Goal: Download file/media: Download file/media

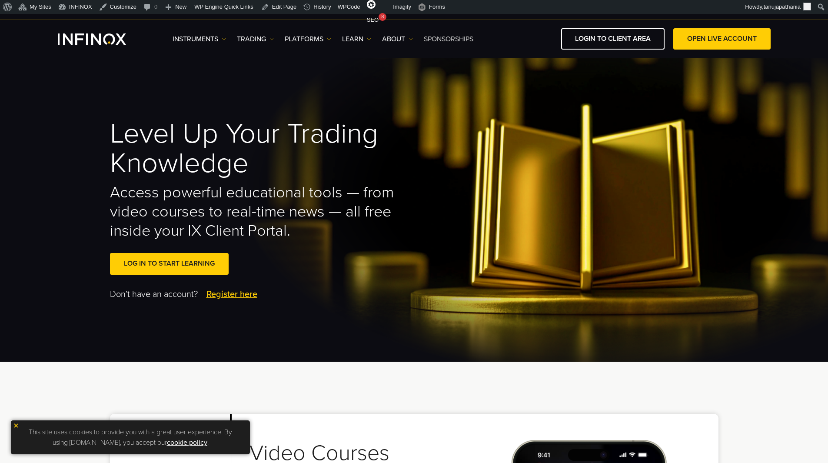
click at [442, 37] on link "SPONSORSHIPS" at bounding box center [449, 39] width 50 height 10
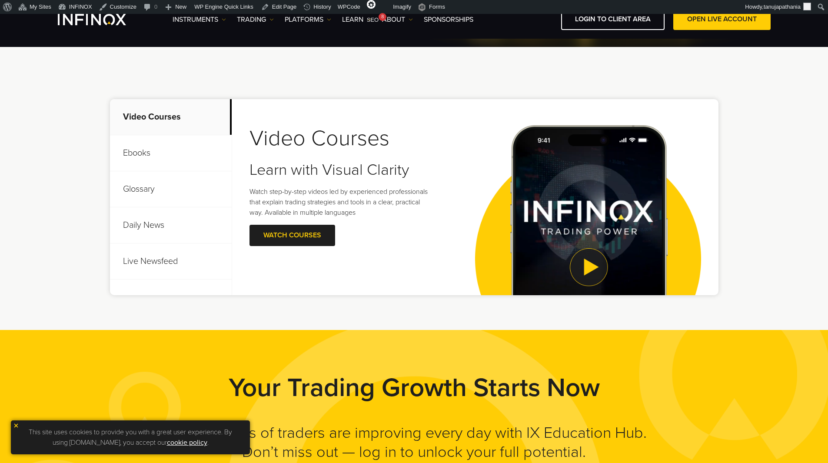
scroll to position [304, 0]
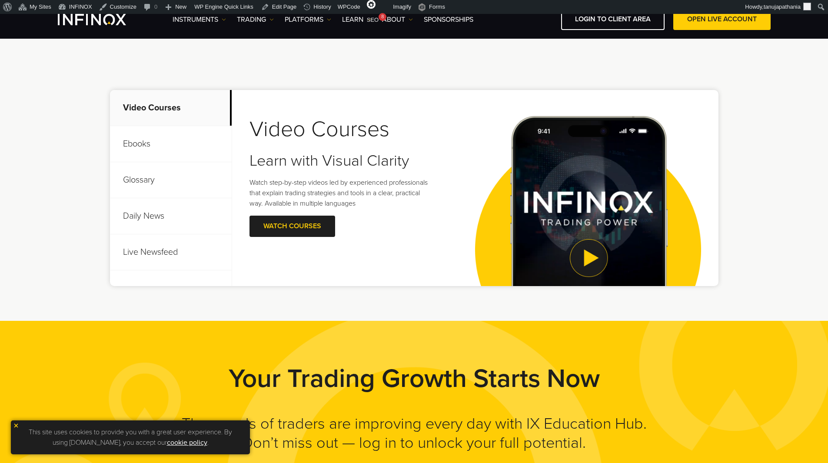
click at [158, 145] on p "Ebooks" at bounding box center [171, 144] width 122 height 36
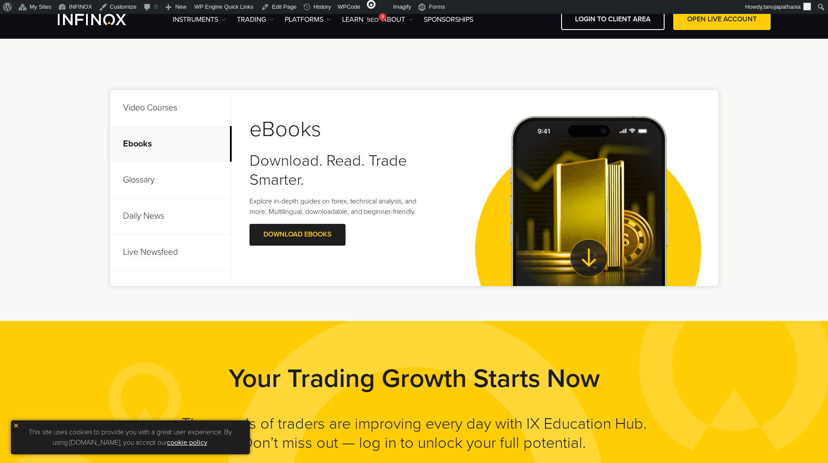
click at [160, 187] on p "Glossary" at bounding box center [171, 180] width 122 height 36
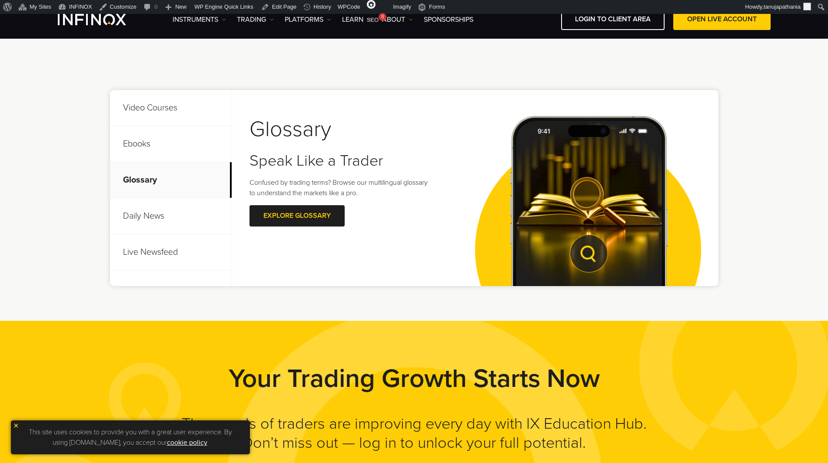
click at [157, 214] on p "Daily News" at bounding box center [171, 216] width 122 height 36
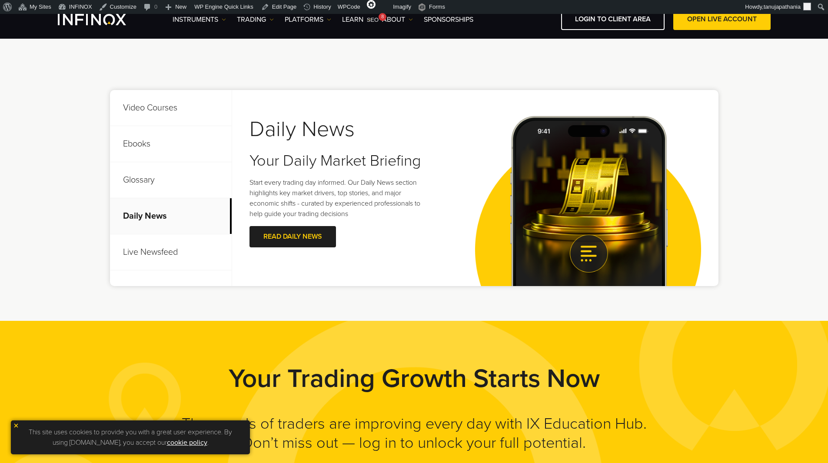
click at [166, 255] on p "Live Newsfeed" at bounding box center [171, 252] width 122 height 36
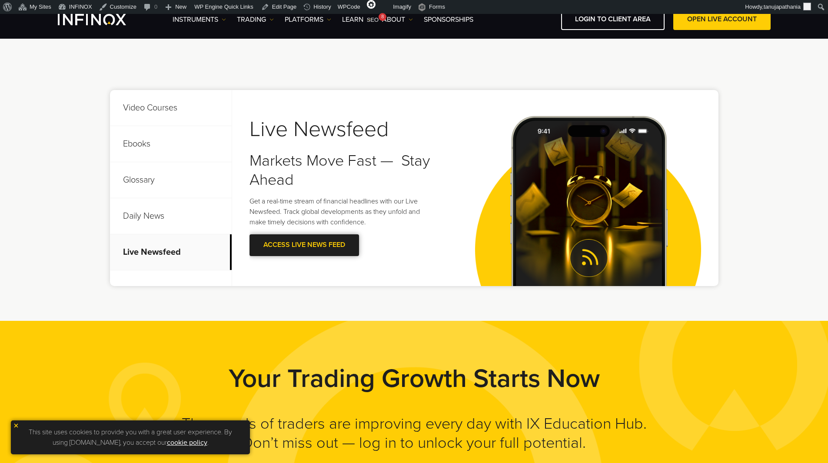
click at [304, 245] on span at bounding box center [304, 245] width 0 height 0
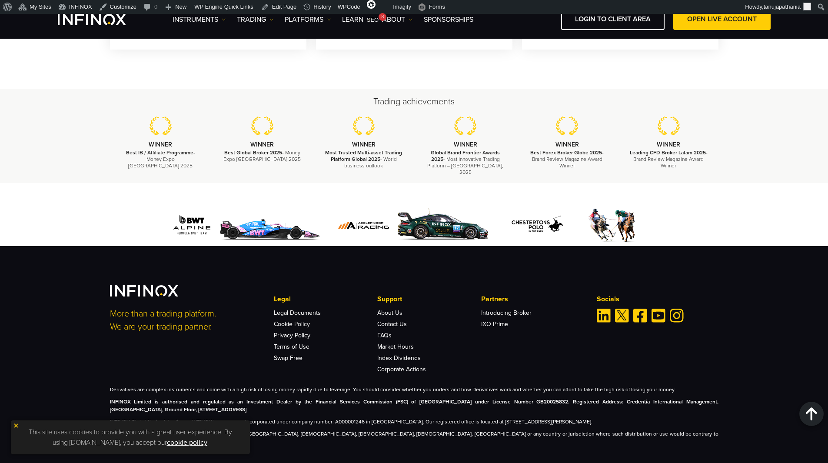
scroll to position [2744, 0]
click at [296, 354] on link "Swap Free" at bounding box center [288, 357] width 29 height 7
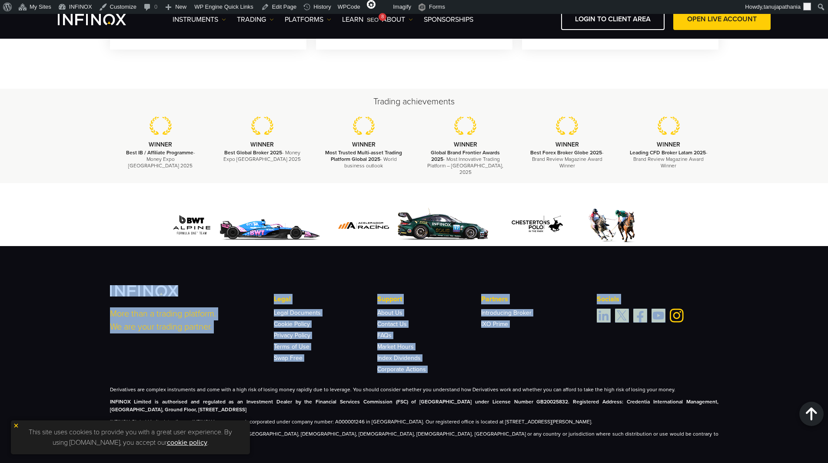
drag, startPoint x: 106, startPoint y: 280, endPoint x: 660, endPoint y: 342, distance: 557.7
click at [659, 342] on div "More than a trading platform. We are your trading partner. Legal Legal Document…" at bounding box center [414, 365] width 626 height 160
click at [661, 342] on div "More than a trading platform. We are your trading partner. Legal Legal Document…" at bounding box center [414, 328] width 609 height 87
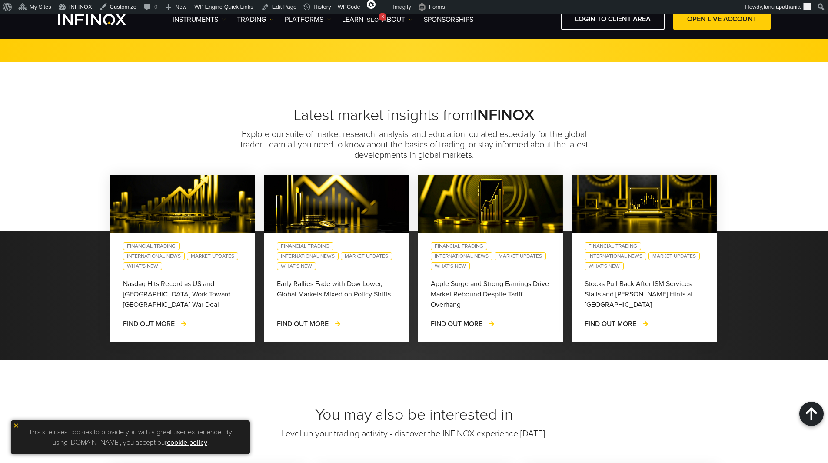
scroll to position [2245, 0]
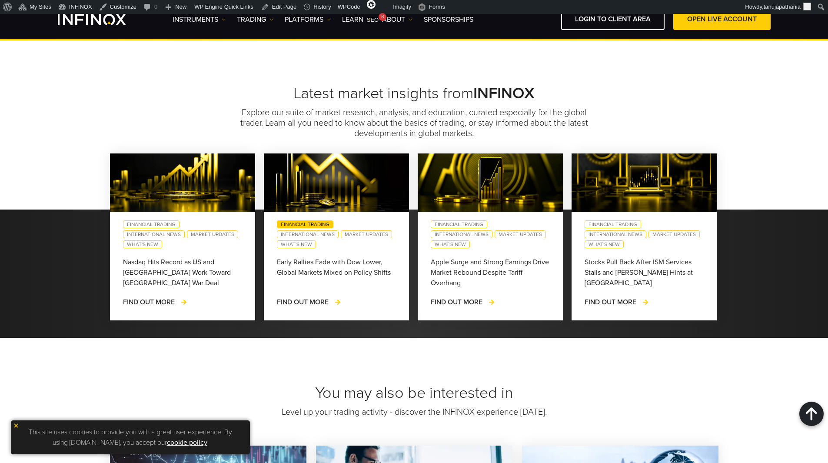
click at [298, 220] on link "Financial Trading" at bounding box center [305, 224] width 57 height 8
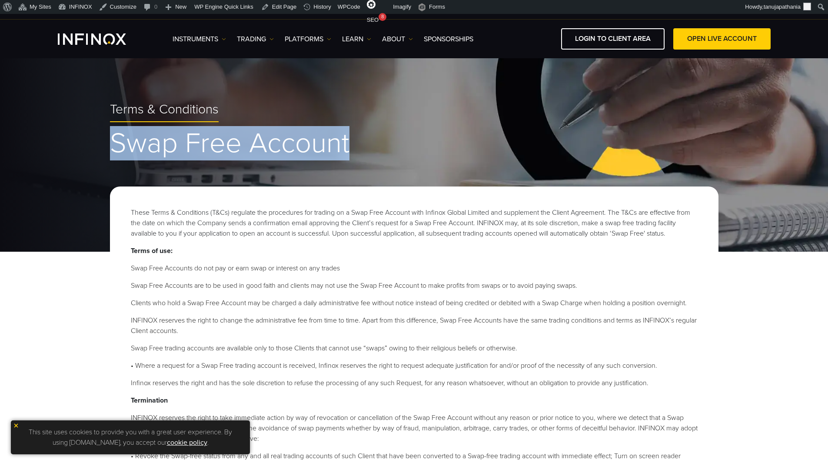
drag, startPoint x: 115, startPoint y: 143, endPoint x: 421, endPoint y: 136, distance: 306.1
click at [421, 136] on h1 "Swap Free Account" at bounding box center [414, 144] width 609 height 30
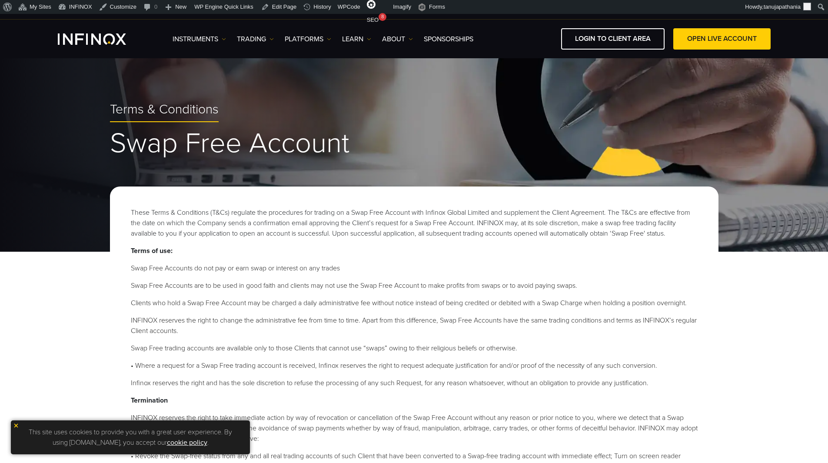
click at [322, 216] on p "These Terms & Conditions (T&Cs) regulate the procedures for trading on a Swap F…" at bounding box center [414, 222] width 567 height 31
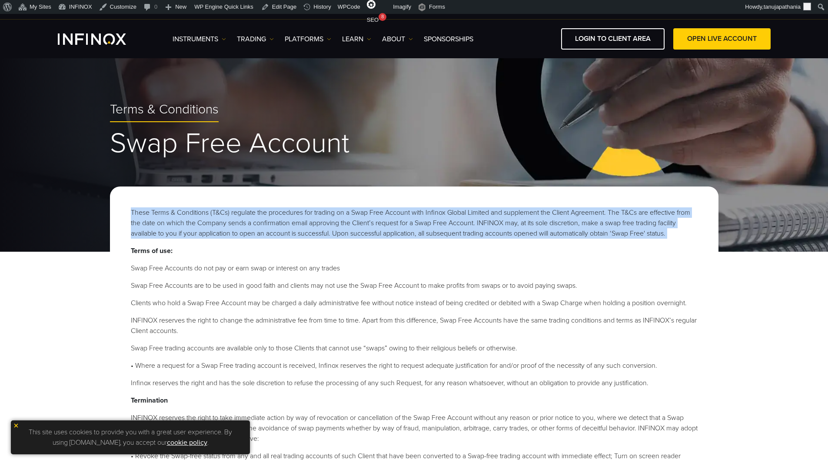
click at [322, 216] on p "These Terms & Conditions (T&Cs) regulate the procedures for trading on a Swap F…" at bounding box center [414, 222] width 567 height 31
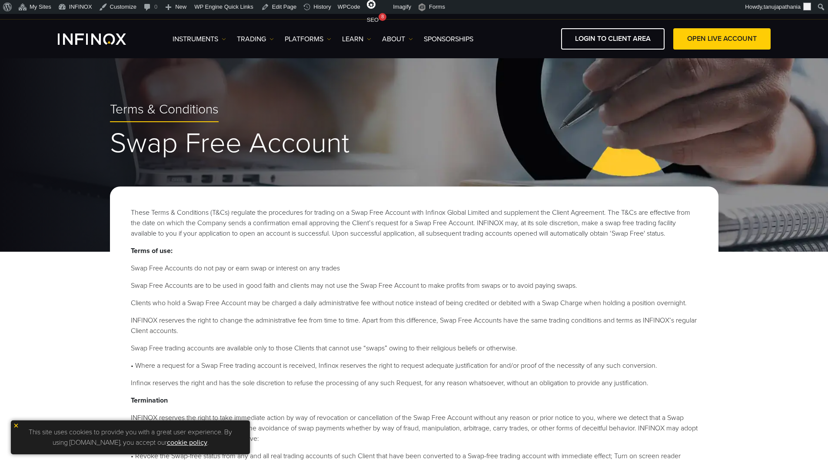
click at [357, 253] on p "Terms of use:" at bounding box center [414, 251] width 567 height 10
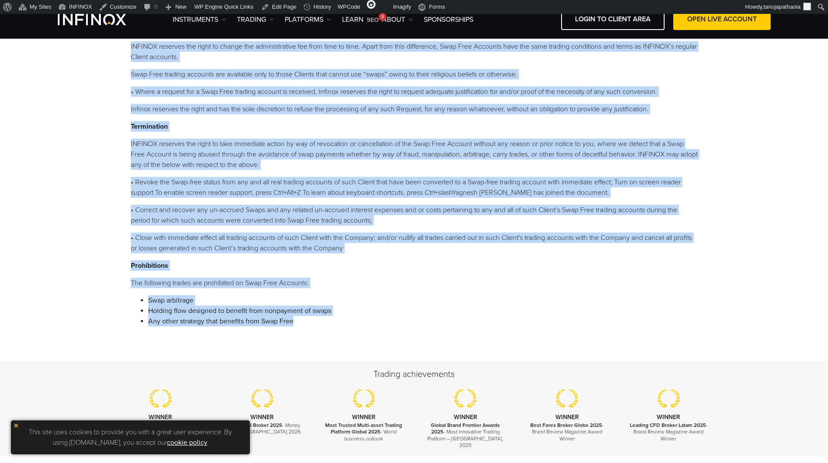
scroll to position [261, 0]
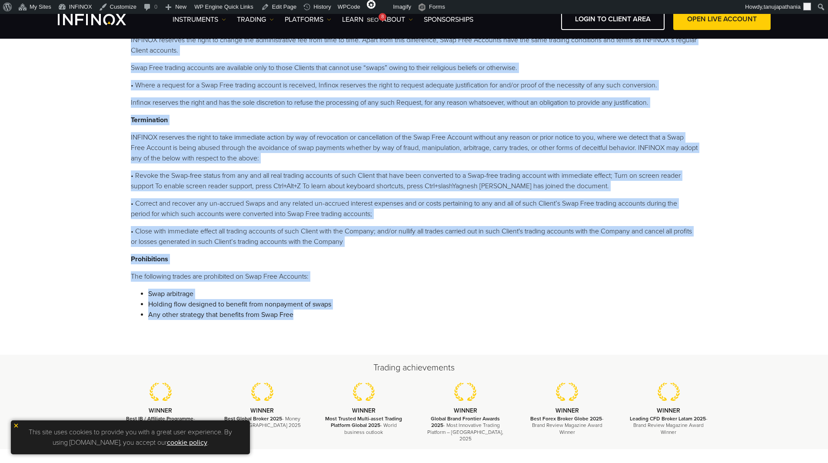
drag, startPoint x: 130, startPoint y: 247, endPoint x: 356, endPoint y: 322, distance: 238.8
click at [356, 322] on div "These Terms & Conditions (T&Cs) regulate the procedures for trading on a Swap F…" at bounding box center [414, 130] width 609 height 449
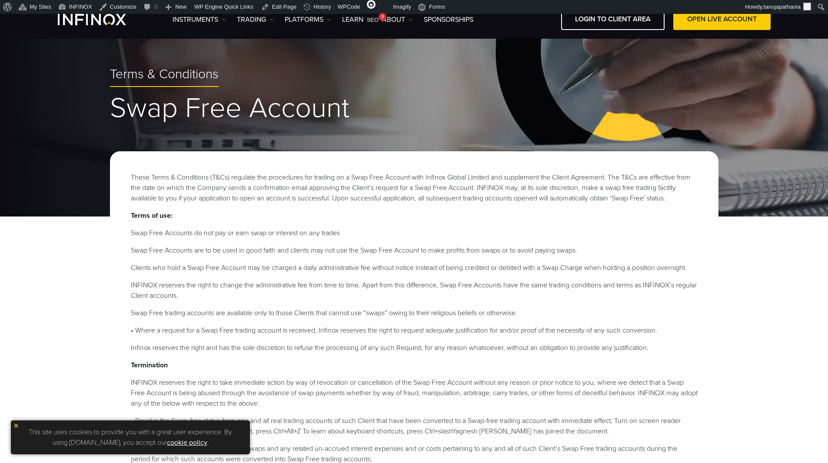
scroll to position [0, 0]
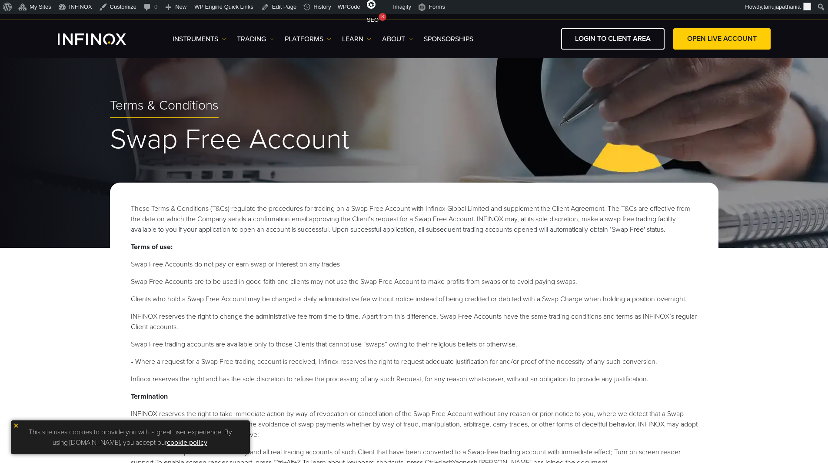
click at [160, 107] on span "Terms & Conditions" at bounding box center [164, 106] width 109 height 16
click at [261, 33] on div "Instruments Instruments Product Information TRADING Accounts" at bounding box center [472, 38] width 598 height 21
click at [266, 37] on link "TRADING" at bounding box center [255, 39] width 37 height 10
click at [260, 81] on link "Market hours" at bounding box center [265, 85] width 57 height 19
click at [203, 40] on link "Instruments" at bounding box center [199, 39] width 53 height 10
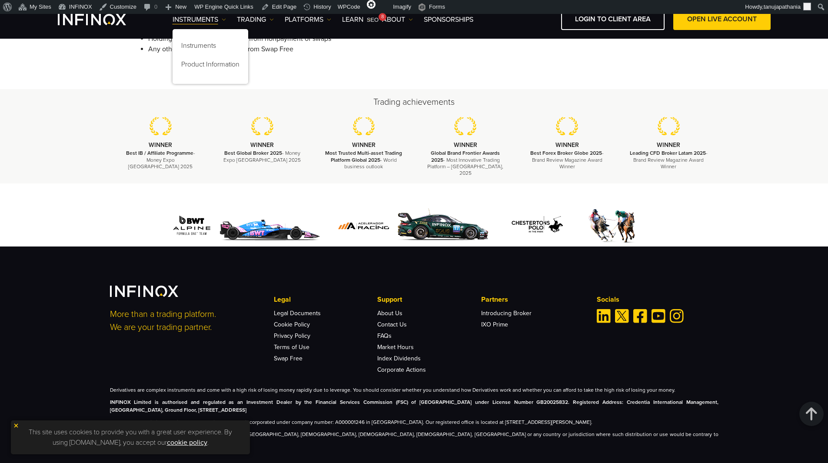
scroll to position [527, 0]
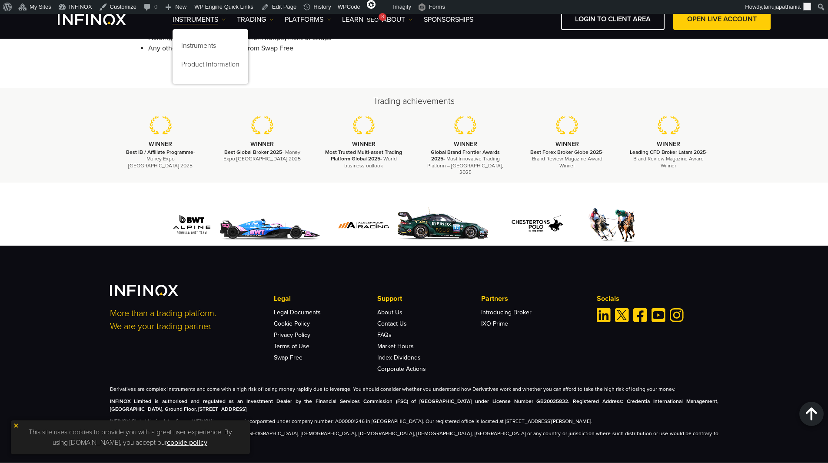
click at [293, 304] on li "Legal Documents" at bounding box center [325, 309] width 103 height 11
click at [291, 309] on link "Legal Documents" at bounding box center [297, 312] width 47 height 7
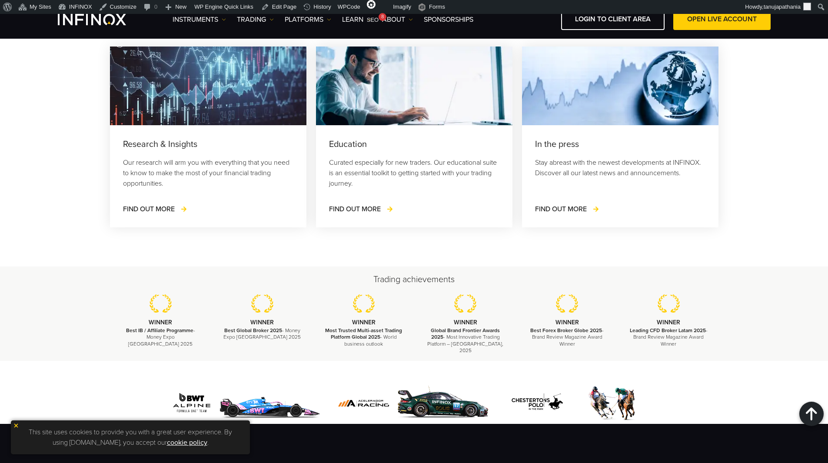
scroll to position [1431, 0]
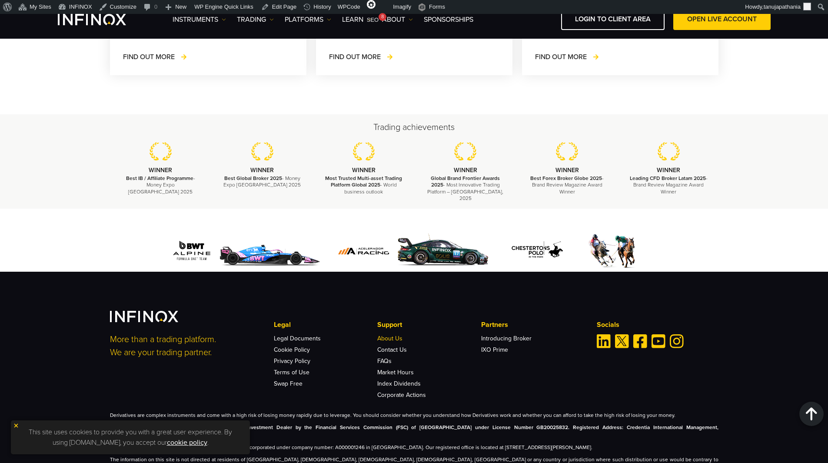
click at [391, 335] on link "About Us" at bounding box center [389, 338] width 25 height 7
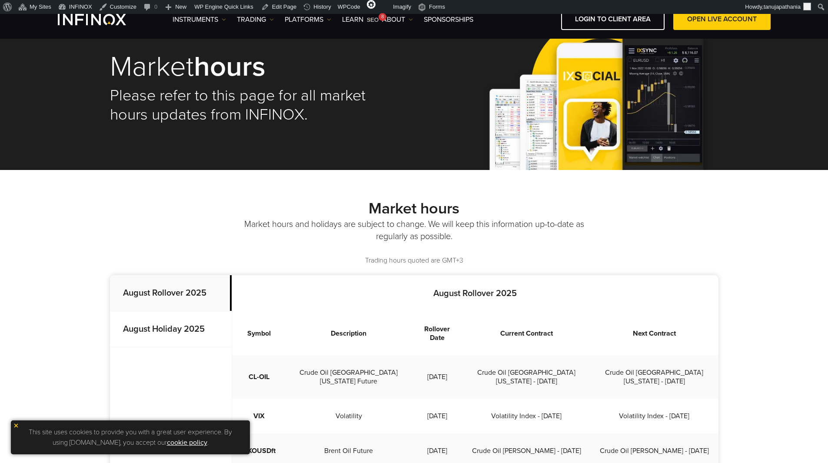
scroll to position [0, 0]
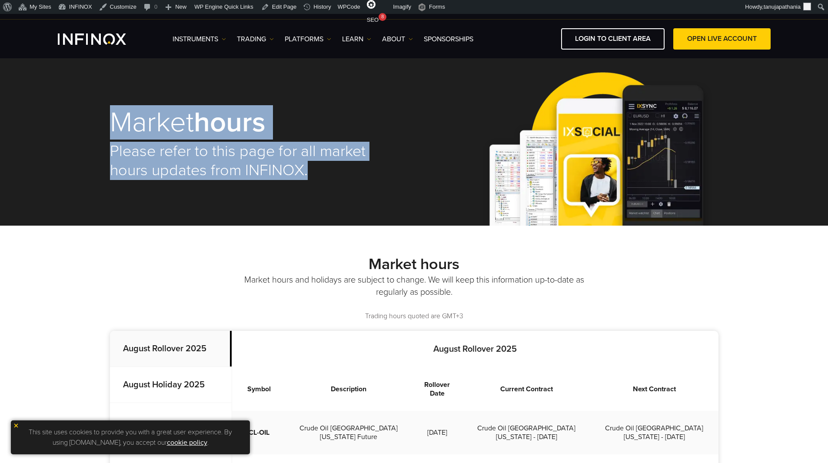
drag, startPoint x: 88, startPoint y: 115, endPoint x: 313, endPoint y: 165, distance: 230.7
click at [313, 165] on div "Market hours Please refer to this page for all market hours updates from INFINO…" at bounding box center [414, 139] width 828 height 171
click at [322, 167] on h2 "Please refer to this page for all market hours updates from INFINOX." at bounding box center [256, 161] width 292 height 38
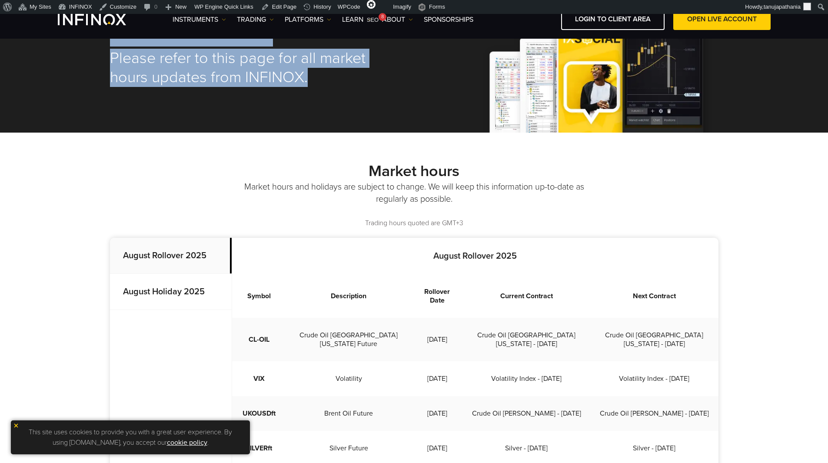
scroll to position [43, 0]
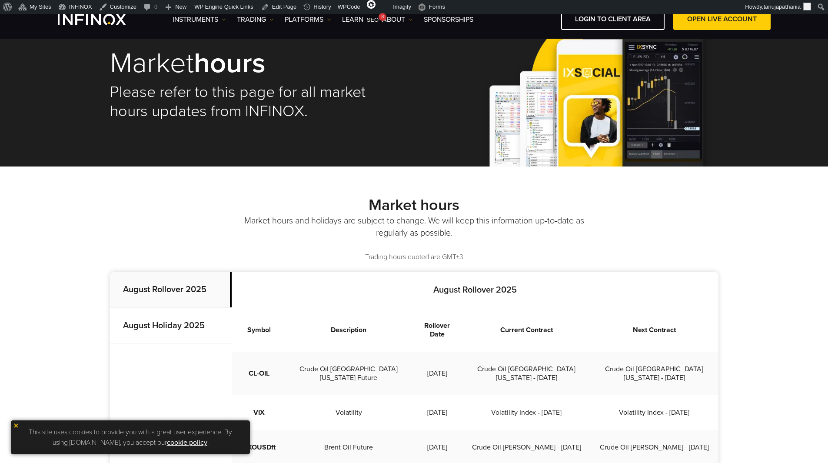
drag, startPoint x: 349, startPoint y: 236, endPoint x: 355, endPoint y: 242, distance: 8.3
drag, startPoint x: 355, startPoint y: 242, endPoint x: 359, endPoint y: 214, distance: 28.1
click at [359, 215] on p "Market hours and holidays are subject to change. We will keep this information …" at bounding box center [414, 227] width 343 height 24
click at [362, 208] on h2 "Market hours" at bounding box center [414, 205] width 609 height 19
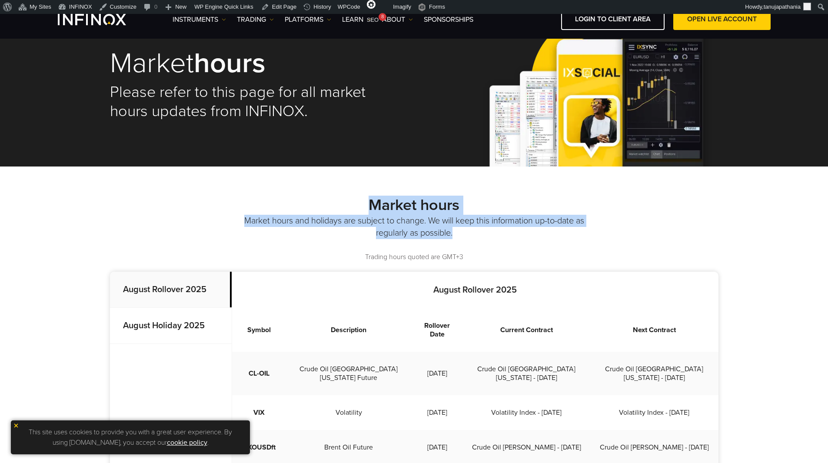
drag, startPoint x: 365, startPoint y: 203, endPoint x: 461, endPoint y: 238, distance: 102.4
click at [461, 238] on div "Market hours Market hours and holidays are subject to change. We will keep this…" at bounding box center [414, 229] width 609 height 67
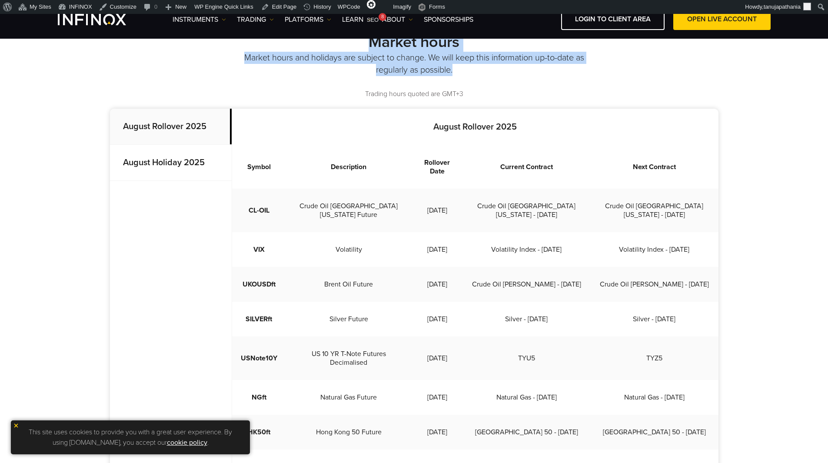
scroll to position [174, 0]
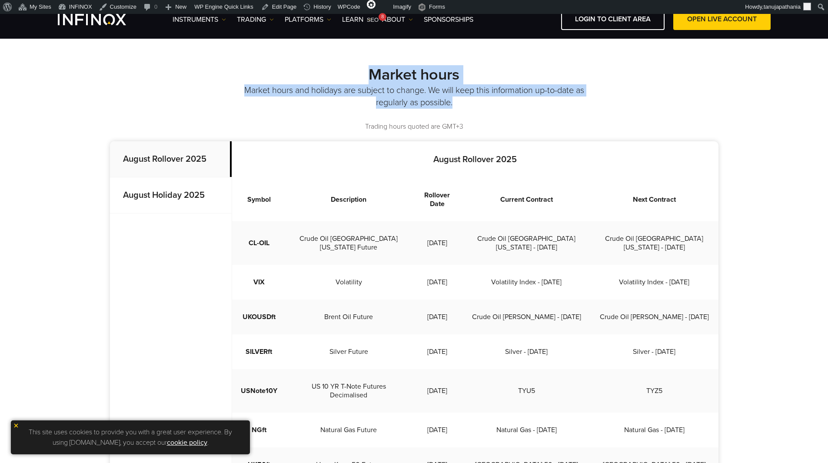
click at [398, 79] on strong "Market hours" at bounding box center [414, 74] width 91 height 19
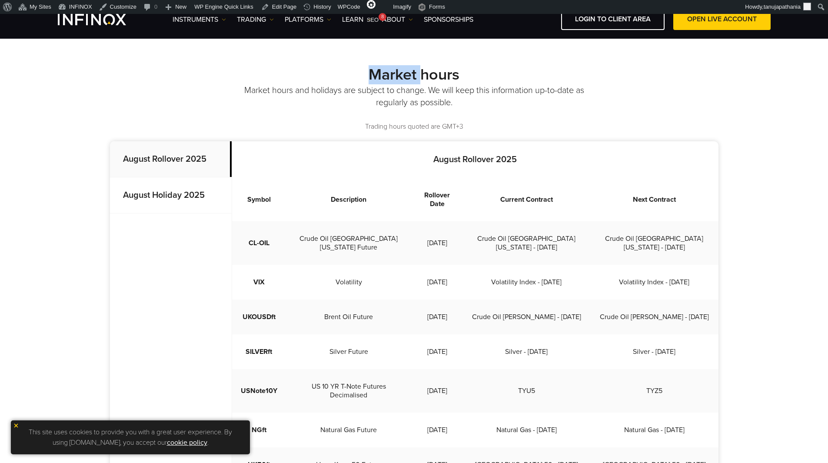
click at [398, 79] on strong "Market hours" at bounding box center [414, 74] width 91 height 19
click at [380, 80] on strong "Market hours" at bounding box center [414, 74] width 91 height 19
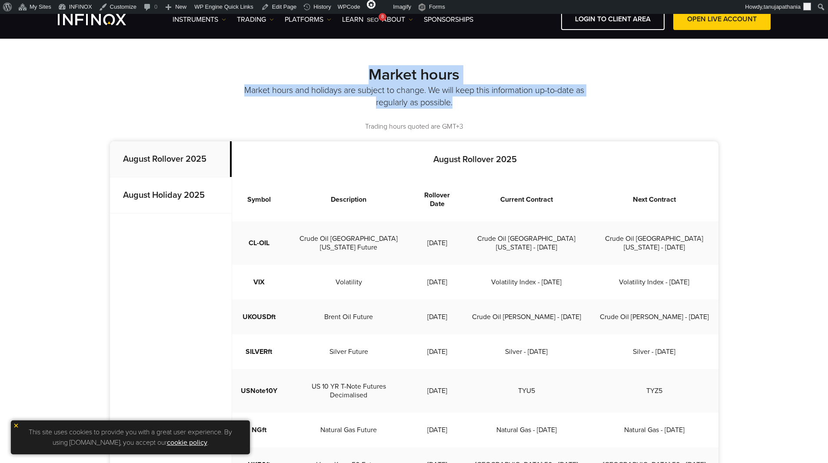
drag, startPoint x: 367, startPoint y: 72, endPoint x: 461, endPoint y: 106, distance: 99.7
click at [461, 106] on div "Market hours Market hours and holidays are subject to change. We will keep this…" at bounding box center [414, 98] width 609 height 67
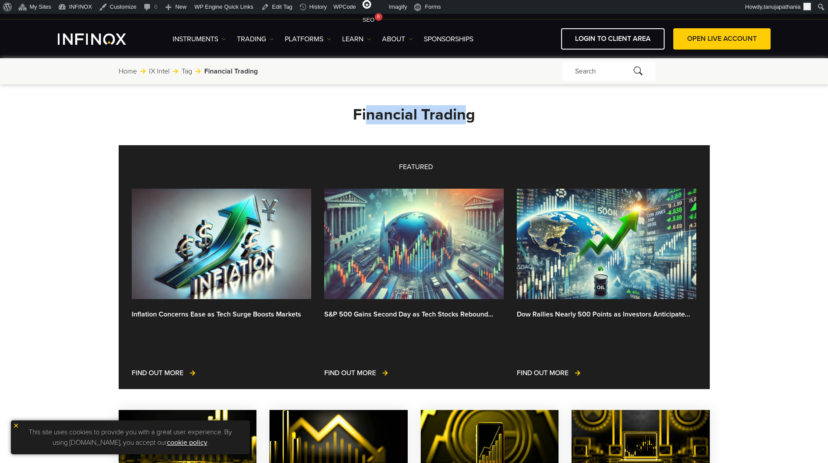
drag, startPoint x: 359, startPoint y: 113, endPoint x: 463, endPoint y: 115, distance: 104.4
click at [462, 115] on h3 "Financial Trading" at bounding box center [414, 114] width 591 height 19
click at [478, 116] on h3 "Financial Trading" at bounding box center [414, 114] width 591 height 19
click at [439, 109] on h3 "Financial Trading" at bounding box center [414, 114] width 591 height 19
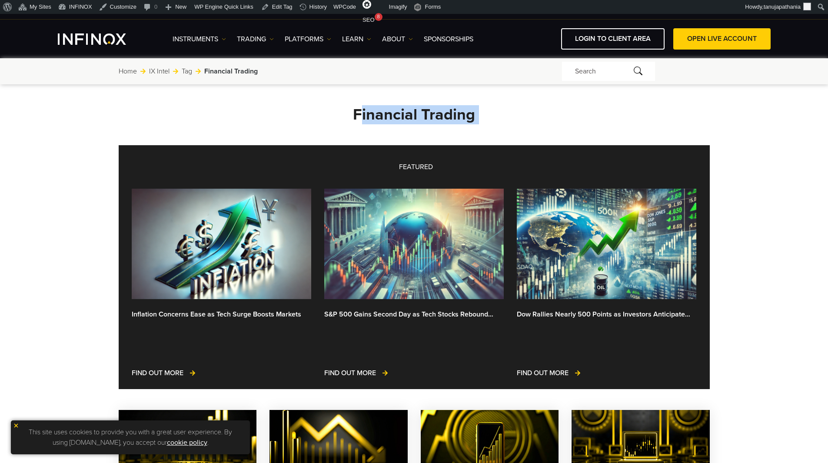
click at [439, 109] on h3 "Financial Trading" at bounding box center [414, 114] width 591 height 19
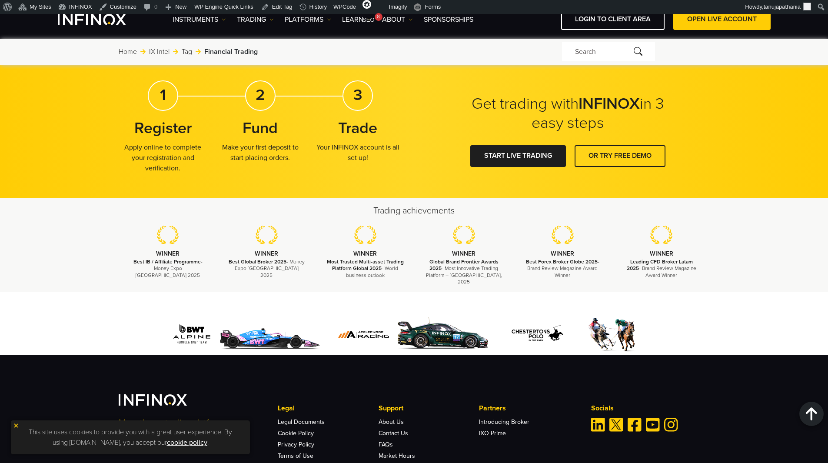
scroll to position [1443, 0]
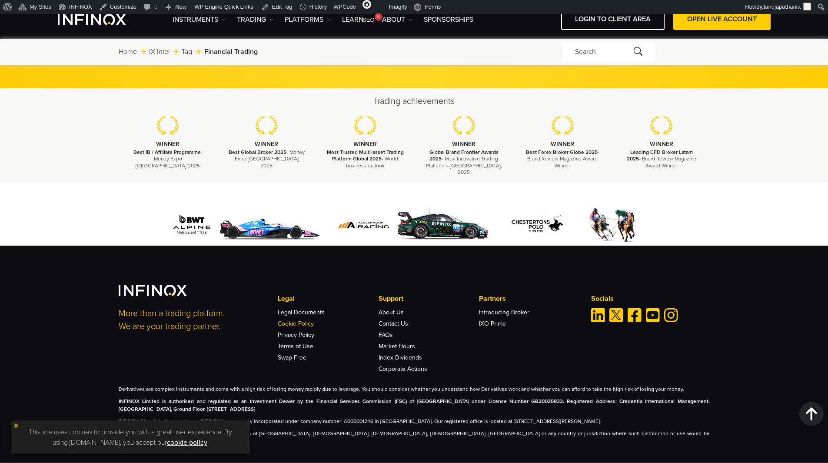
click at [301, 320] on link "Cookie Policy" at bounding box center [296, 323] width 36 height 7
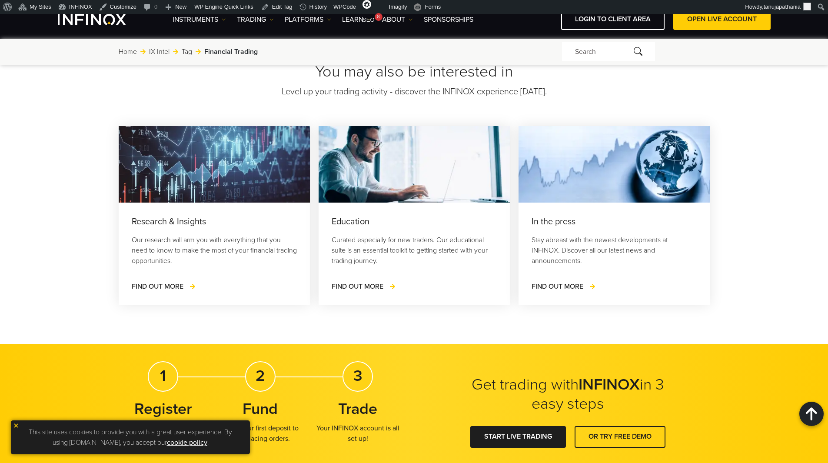
scroll to position [1052, 0]
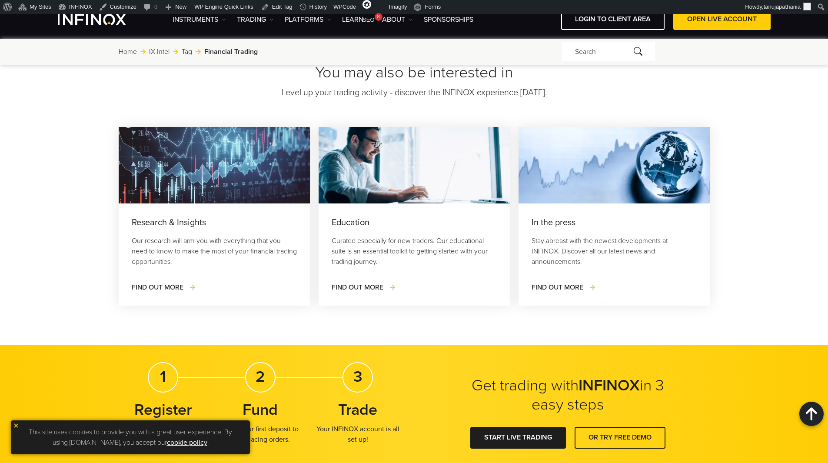
click at [146, 49] on div "Home Jump to: IX Intel Tag Financial Trading" at bounding box center [340, 52] width 443 height 10
click at [119, 49] on link "Home" at bounding box center [128, 52] width 18 height 10
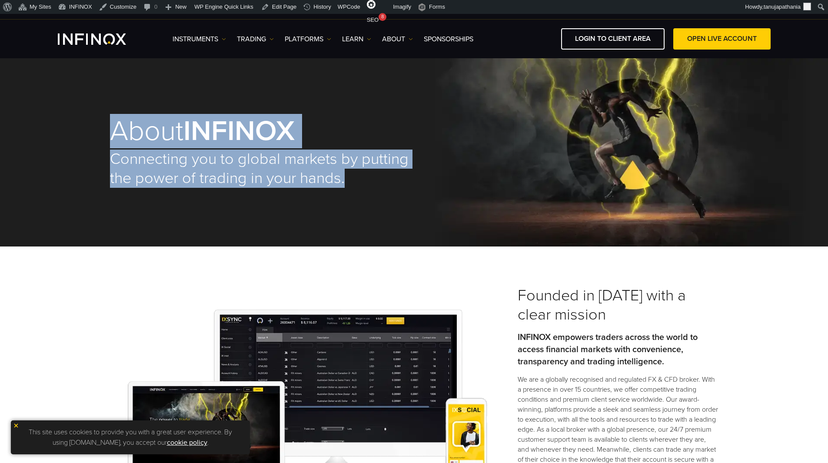
drag, startPoint x: 106, startPoint y: 129, endPoint x: 351, endPoint y: 184, distance: 251.2
click at [351, 184] on div "About INFINOX Connecting you to global markets by putting the power of trading …" at bounding box center [414, 152] width 626 height 188
click at [347, 183] on h2 "Connecting you to global markets by putting the power of trading in your hands." at bounding box center [262, 169] width 304 height 38
drag, startPoint x: 344, startPoint y: 183, endPoint x: 113, endPoint y: 135, distance: 236.2
click at [113, 135] on div "About INFINOX Connecting you to global markets by putting the power of trading …" at bounding box center [262, 152] width 304 height 71
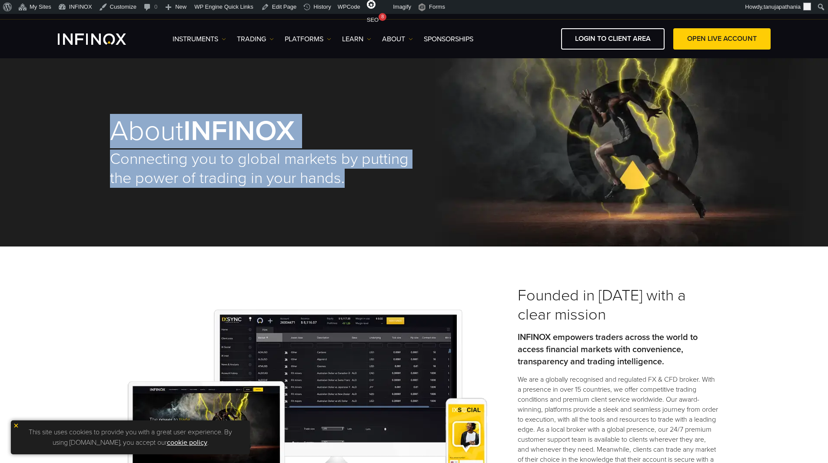
click at [263, 149] on div "About INFINOX Connecting you to global markets by putting the power of trading …" at bounding box center [262, 152] width 304 height 71
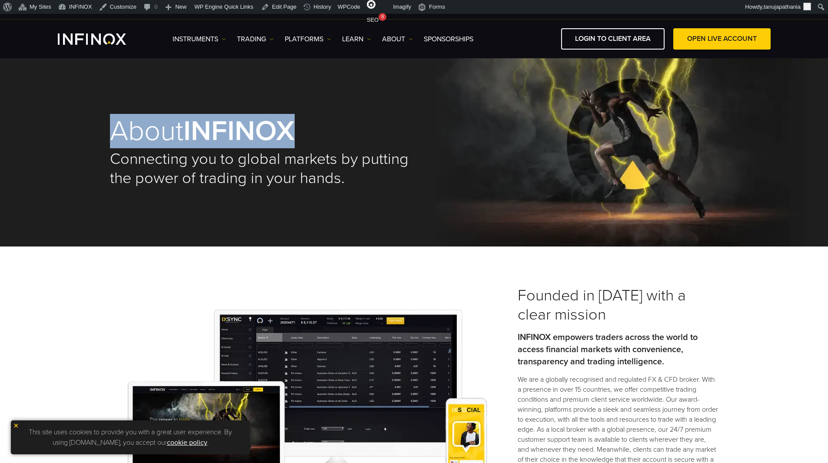
drag, startPoint x: 111, startPoint y: 128, endPoint x: 300, endPoint y: 134, distance: 188.3
click at [300, 134] on h1 "About INFINOX" at bounding box center [262, 131] width 304 height 28
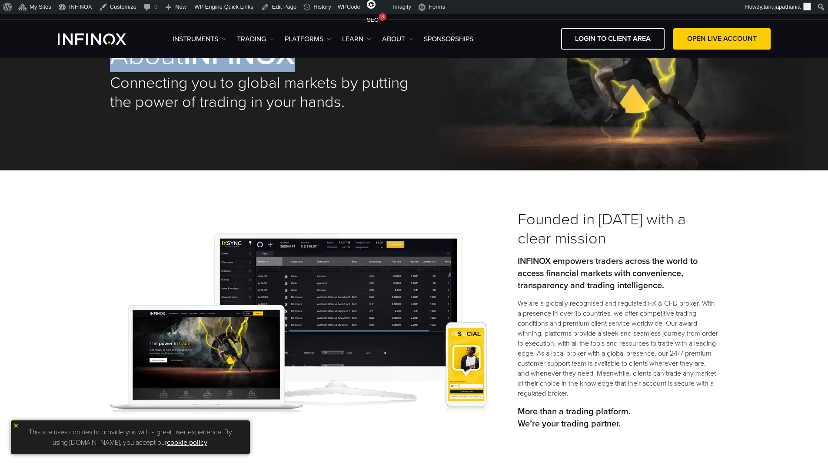
scroll to position [217, 0]
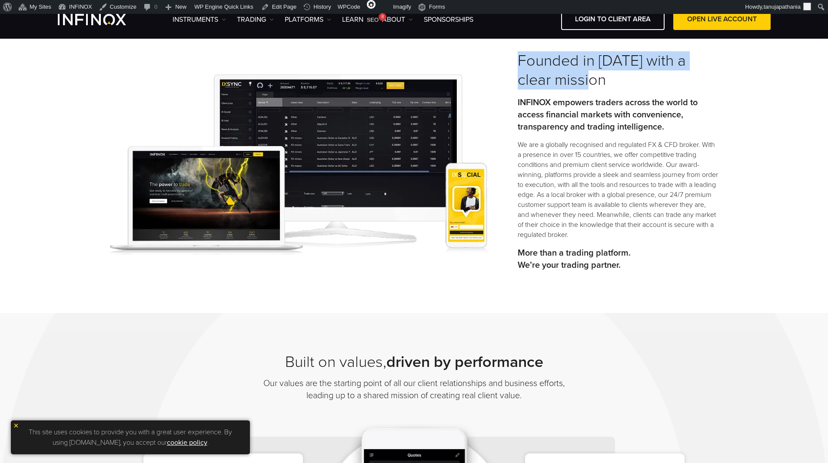
drag, startPoint x: 513, startPoint y: 60, endPoint x: 608, endPoint y: 85, distance: 98.2
click at [608, 85] on div "Founded in [DATE] with a clear mission INFINOX empowers traders across the worl…" at bounding box center [414, 164] width 626 height 227
click at [608, 85] on h3 "Founded in 2009 with a clear mission" at bounding box center [618, 70] width 201 height 38
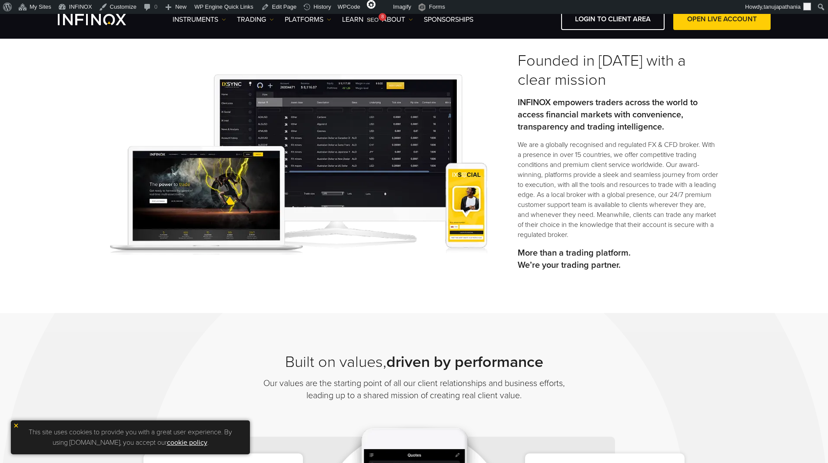
scroll to position [261, 0]
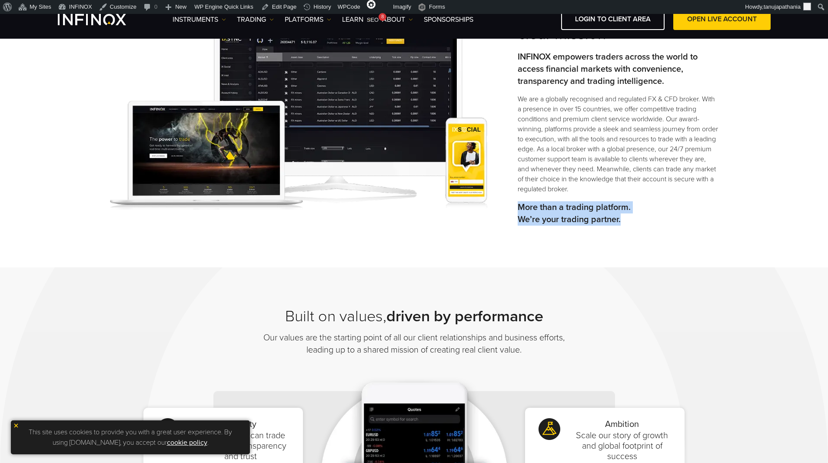
drag, startPoint x: 512, startPoint y: 202, endPoint x: 616, endPoint y: 117, distance: 134.1
click at [642, 220] on div "Founded in 2009 with a clear mission INFINOX empowers traders across the world …" at bounding box center [414, 119] width 626 height 227
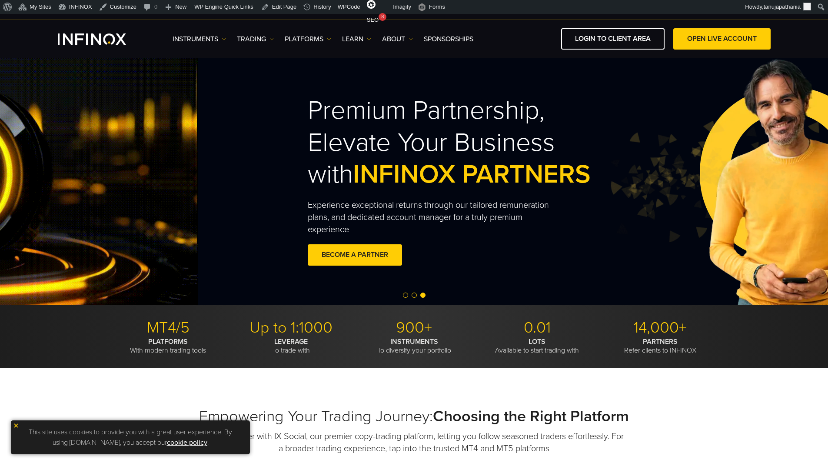
click at [454, 173] on div "Premium Partnership, Elevate Your Business with INFINOX PARTNERS Experience exc…" at bounding box center [612, 181] width 626 height 247
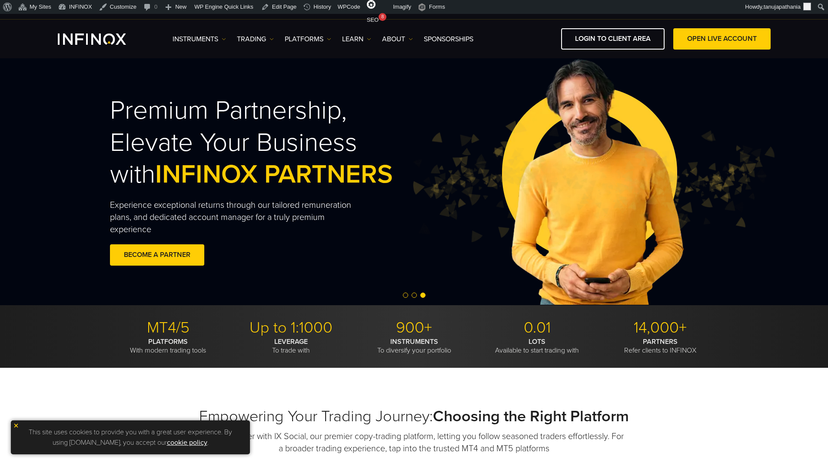
click at [433, 120] on h2 "Premium Partnership, Elevate Your Business with INFINOX PARTNERS" at bounding box center [271, 143] width 323 height 96
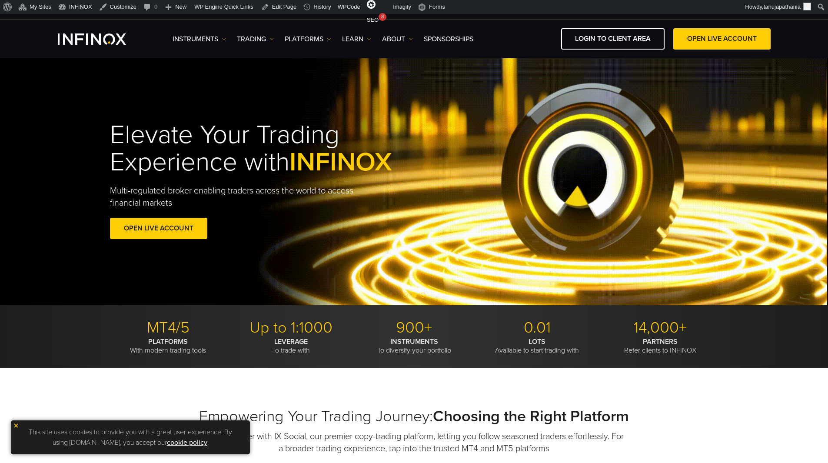
click at [433, 129] on h1 "Elevate Your Trading Experience with INFINOX" at bounding box center [271, 148] width 323 height 55
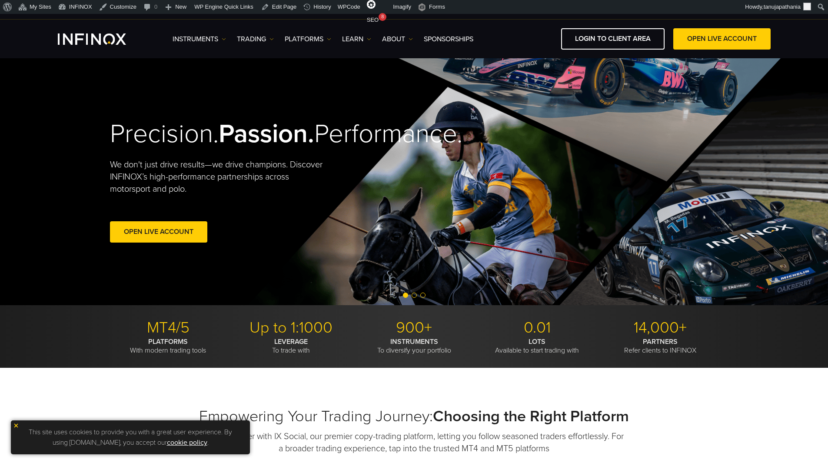
click at [155, 124] on h2 "Precision. Passion. Performance." at bounding box center [247, 134] width 274 height 32
click at [156, 124] on h2 "Precision. Passion. Performance." at bounding box center [247, 134] width 274 height 32
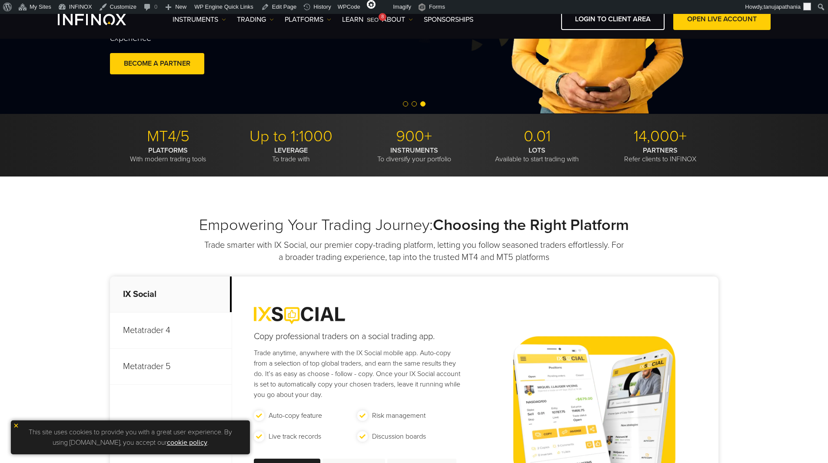
scroll to position [348, 0]
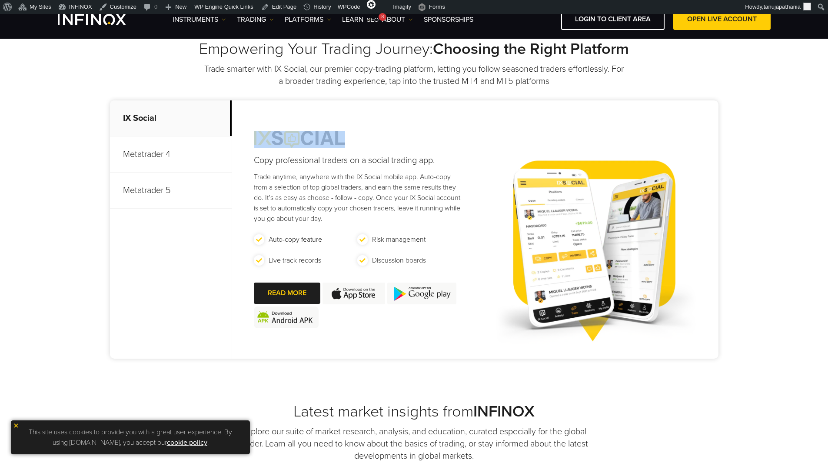
drag, startPoint x: 243, startPoint y: 136, endPoint x: 402, endPoint y: 136, distance: 158.7
click at [402, 136] on div "Copy professional traders on a social trading app. Trade anytime, anywhere with…" at bounding box center [348, 229] width 233 height 258
click at [243, 161] on div "Copy professional traders on a social trading app. Trade anytime, anywhere with…" at bounding box center [348, 229] width 233 height 258
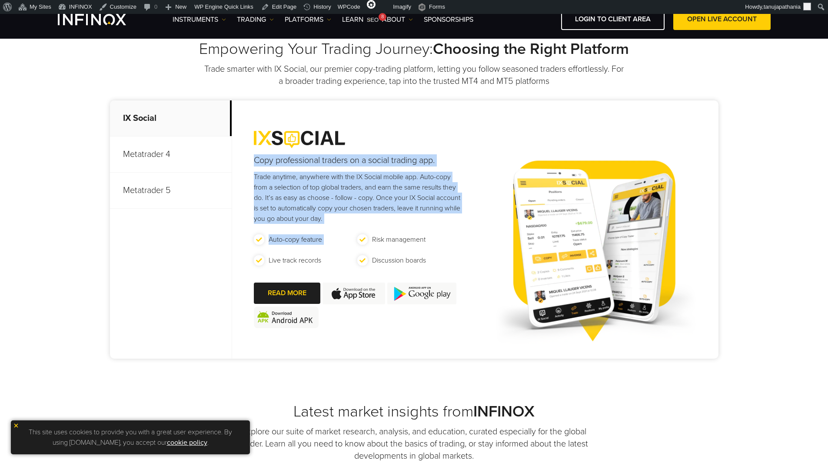
drag, startPoint x: 246, startPoint y: 158, endPoint x: 436, endPoint y: 228, distance: 202.3
click at [436, 228] on div "Copy professional traders on a social trading app. Trade anytime, anywhere with…" at bounding box center [348, 229] width 233 height 258
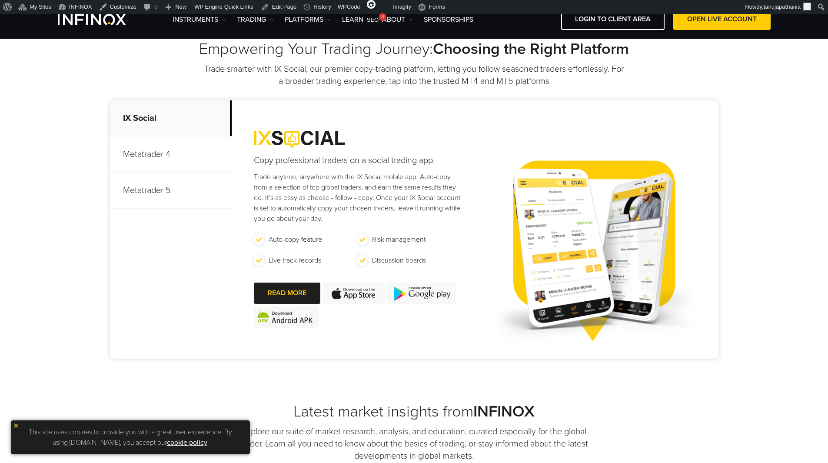
click at [151, 146] on p "Metatrader 4" at bounding box center [171, 154] width 122 height 36
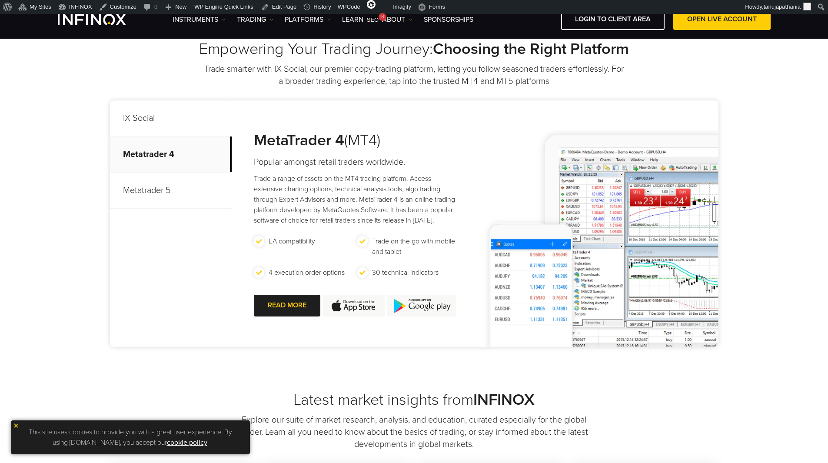
scroll to position [522, 0]
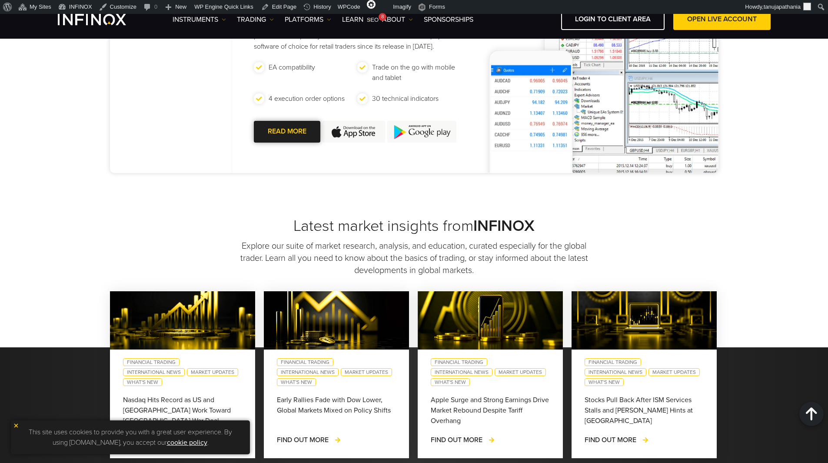
click at [287, 132] on div at bounding box center [287, 132] width 0 height 0
drag, startPoint x: 270, startPoint y: 97, endPoint x: 347, endPoint y: 93, distance: 76.6
click at [347, 93] on ul "EA compatibility Trade on the go with mobile and tablet 4 execution order optio…" at bounding box center [357, 88] width 207 height 52
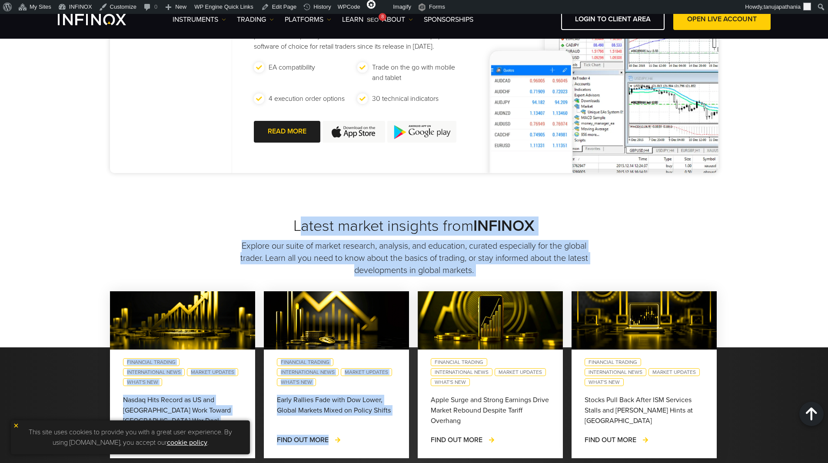
drag, startPoint x: 294, startPoint y: 222, endPoint x: 559, endPoint y: 288, distance: 272.4
click at [559, 288] on div "Latest market insights from INFINOX Explore our suite of market research, analy…" at bounding box center [414, 345] width 828 height 259
click at [556, 280] on div "Latest market insights from INFINOX Explore our suite of market research, analy…" at bounding box center [414, 345] width 828 height 259
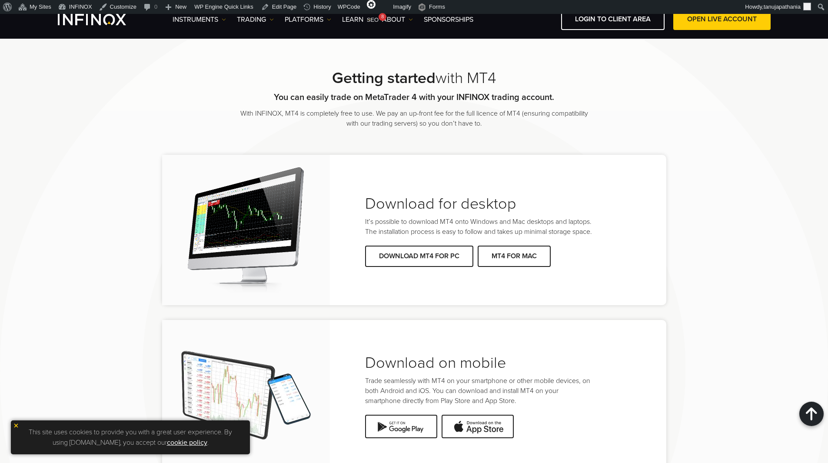
scroll to position [1739, 0]
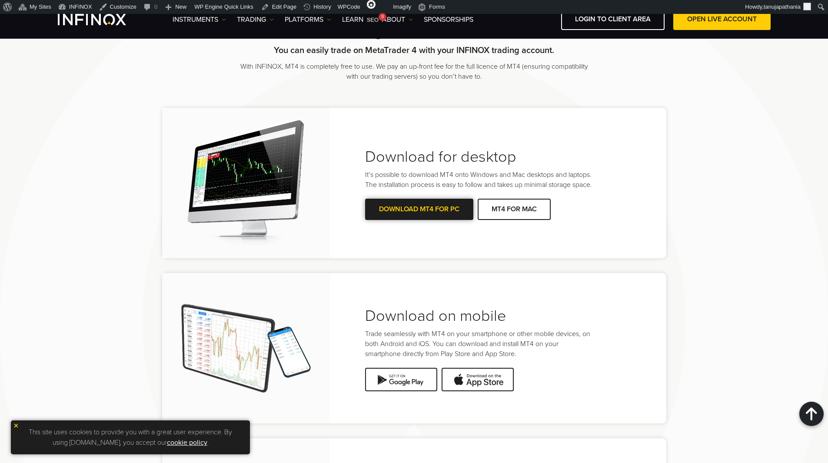
drag, startPoint x: 506, startPoint y: 215, endPoint x: 431, endPoint y: 214, distance: 74.3
click at [431, 214] on link "DOWNLOAD MT4 FOR PC" at bounding box center [419, 209] width 108 height 21
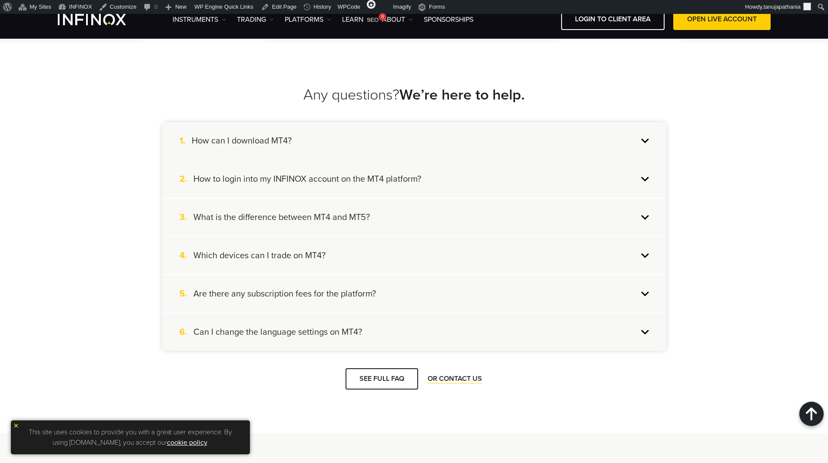
scroll to position [2521, 0]
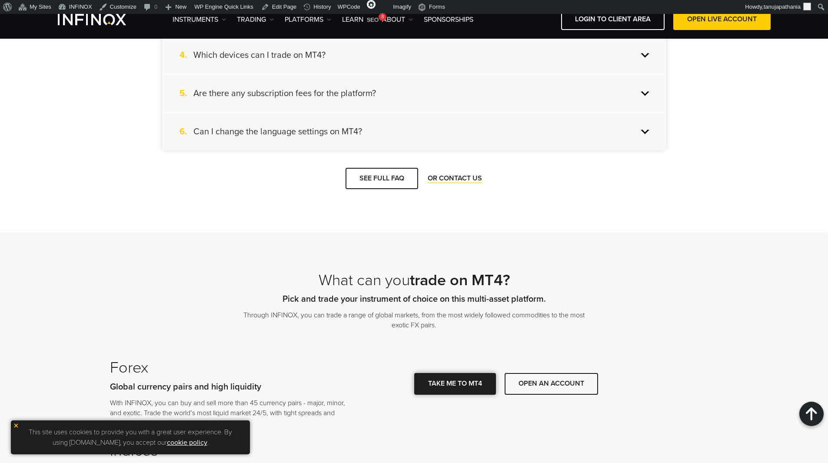
click at [455, 384] on span at bounding box center [455, 384] width 0 height 0
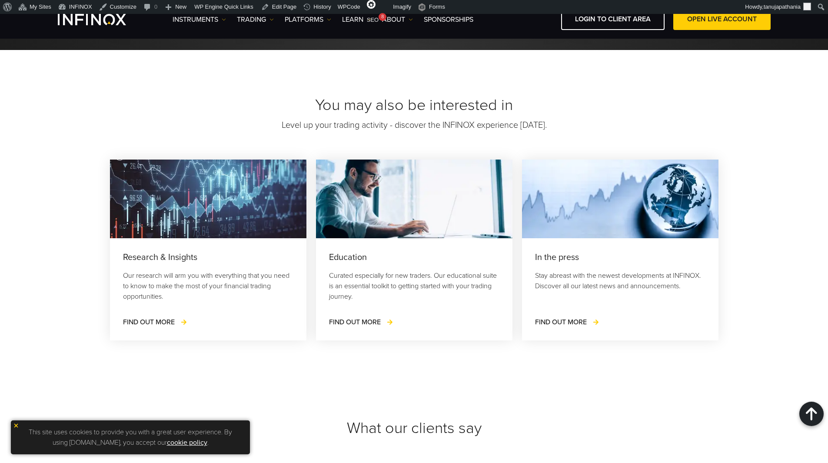
scroll to position [3258, 0]
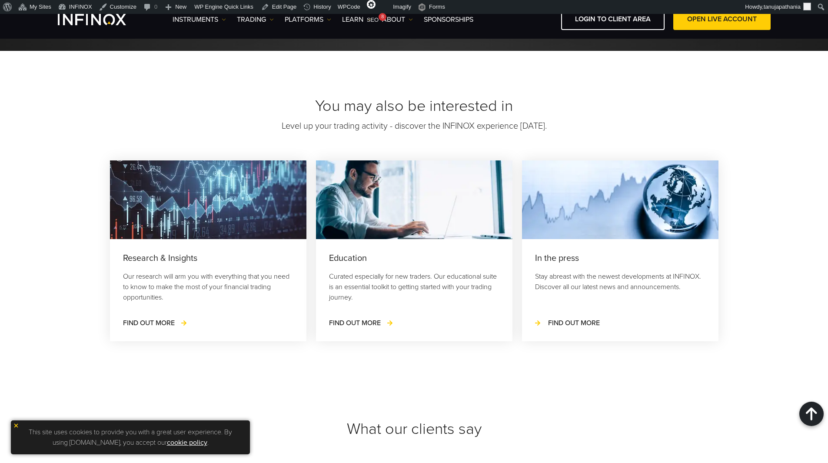
click at [569, 320] on span "FIND OUT MORE" at bounding box center [574, 323] width 52 height 9
click at [600, 323] on link "FIND OUT MORE" at bounding box center [567, 323] width 65 height 10
click at [539, 322] on link "FIND OUT MORE" at bounding box center [567, 323] width 65 height 10
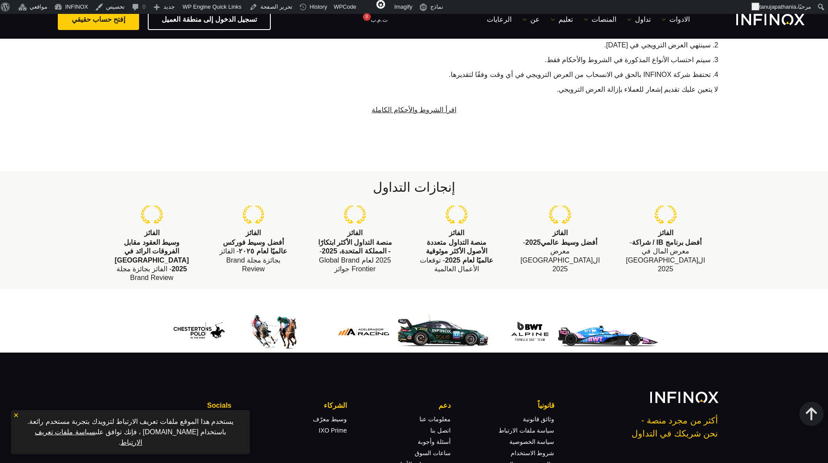
scroll to position [685, 0]
